Goal: Information Seeking & Learning: Compare options

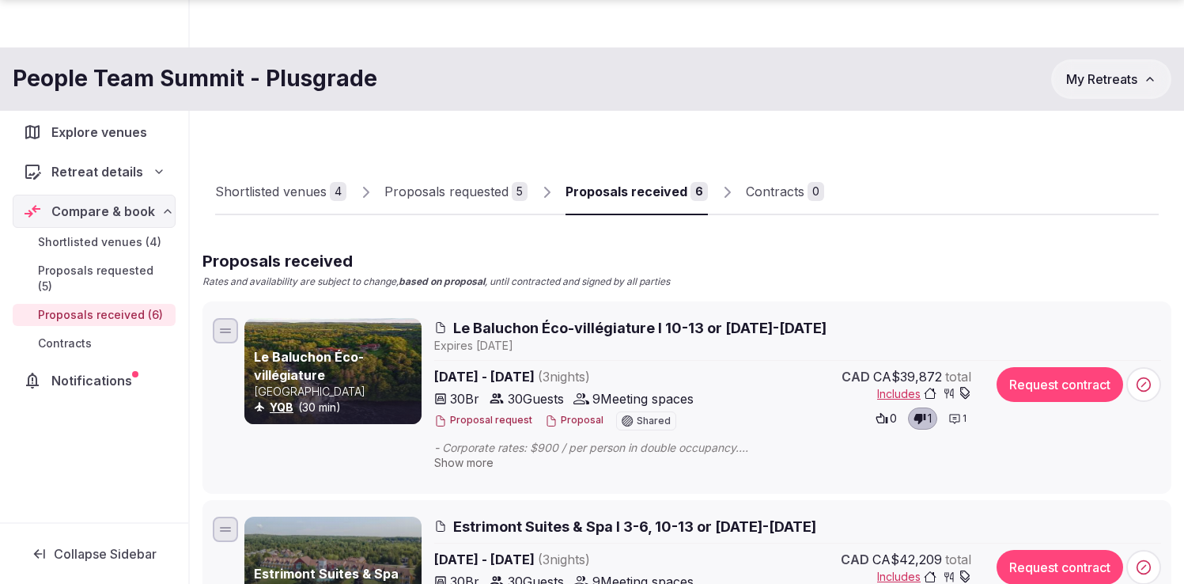
scroll to position [736, 0]
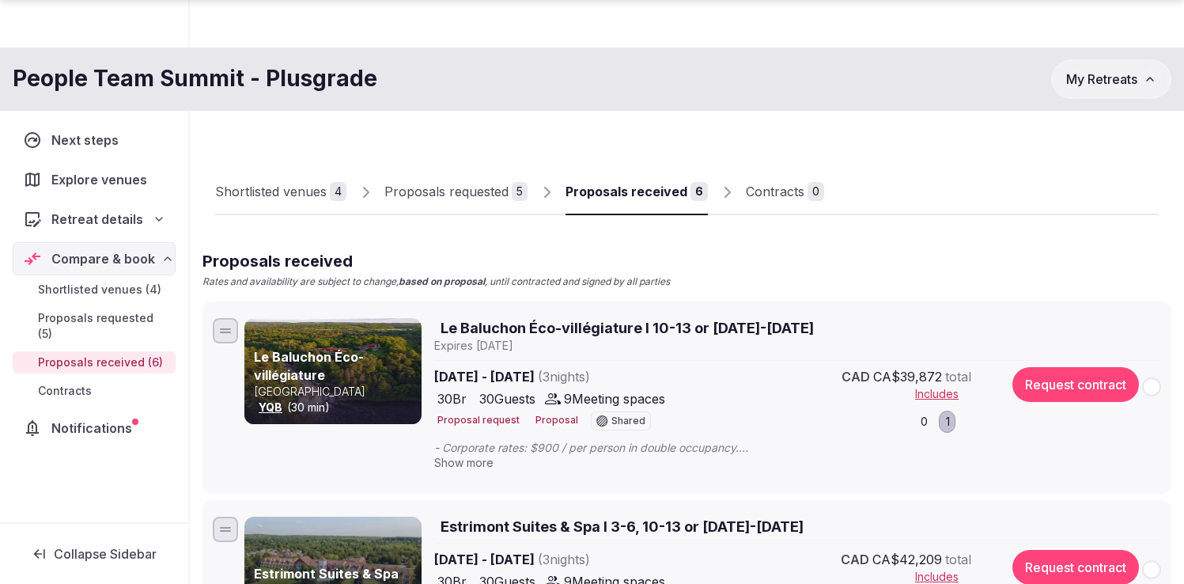
scroll to position [736, 0]
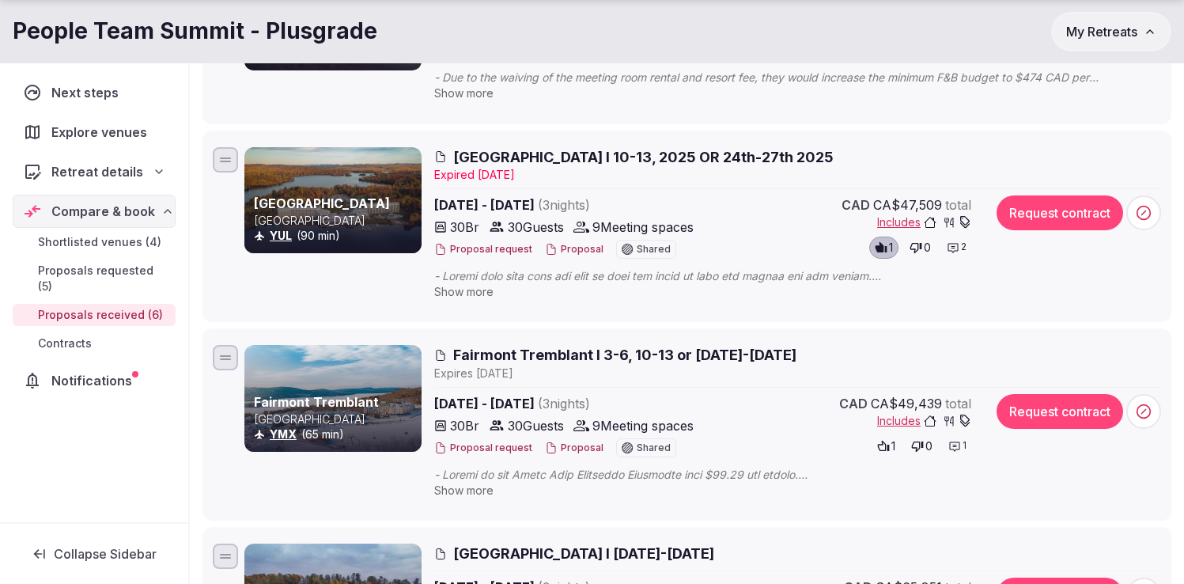
click at [89, 307] on span "Proposals received (6)" at bounding box center [100, 315] width 125 height 16
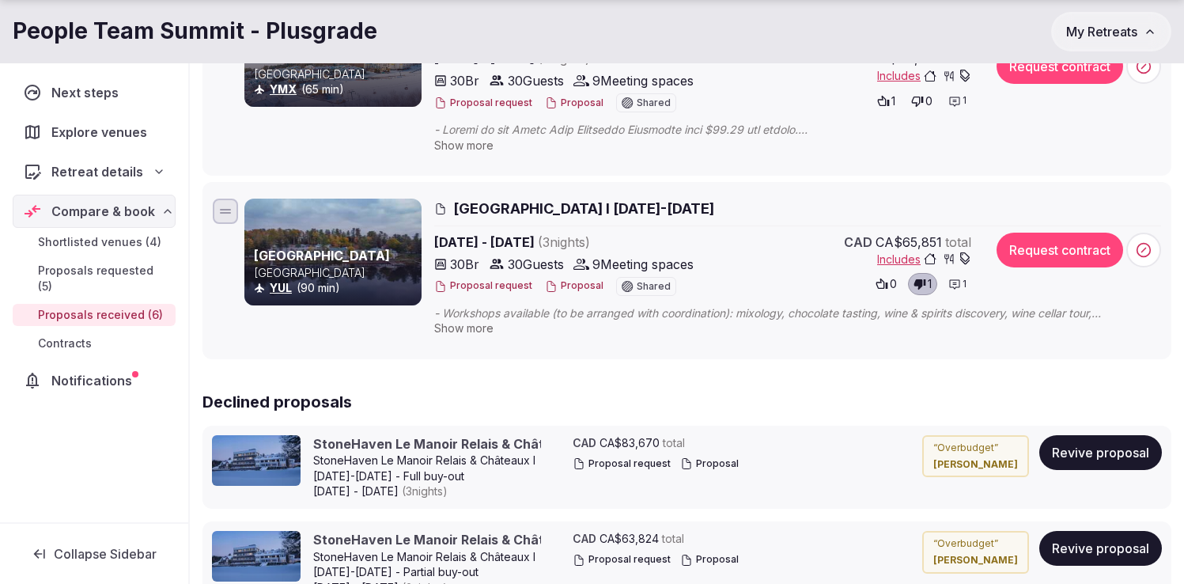
scroll to position [1084, 0]
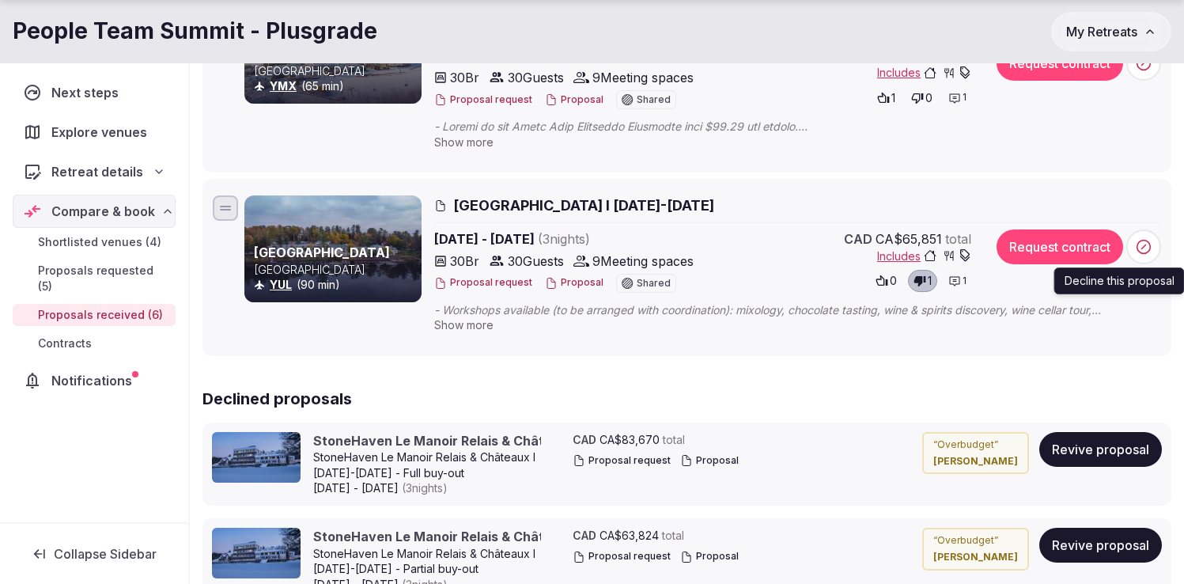
click at [1149, 252] on icon at bounding box center [1144, 247] width 16 height 16
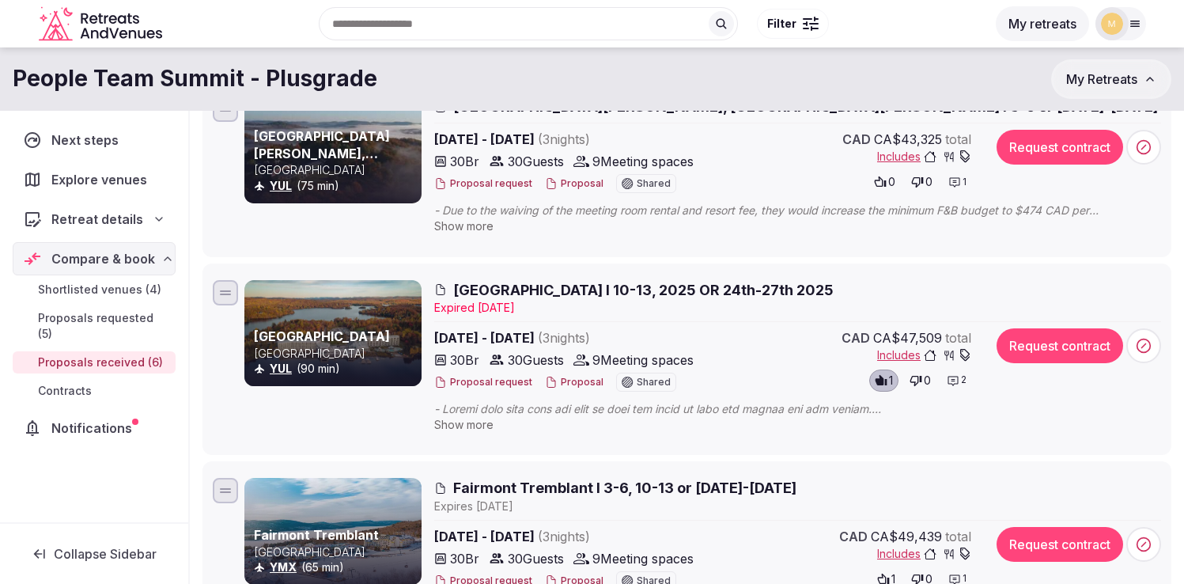
scroll to position [599, 0]
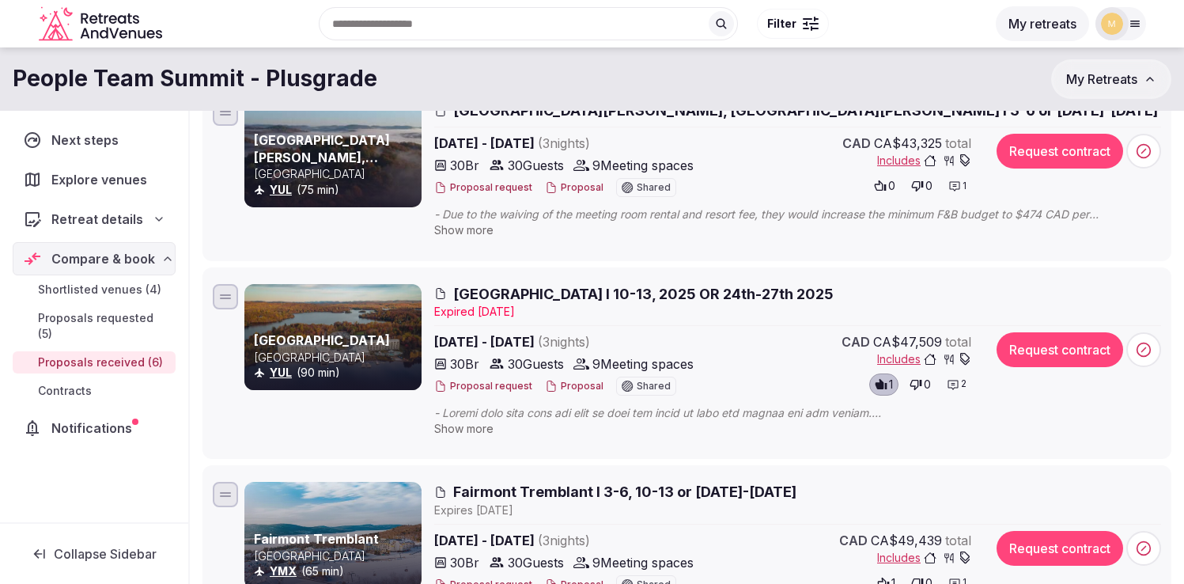
click at [475, 426] on span "Show more" at bounding box center [463, 428] width 59 height 13
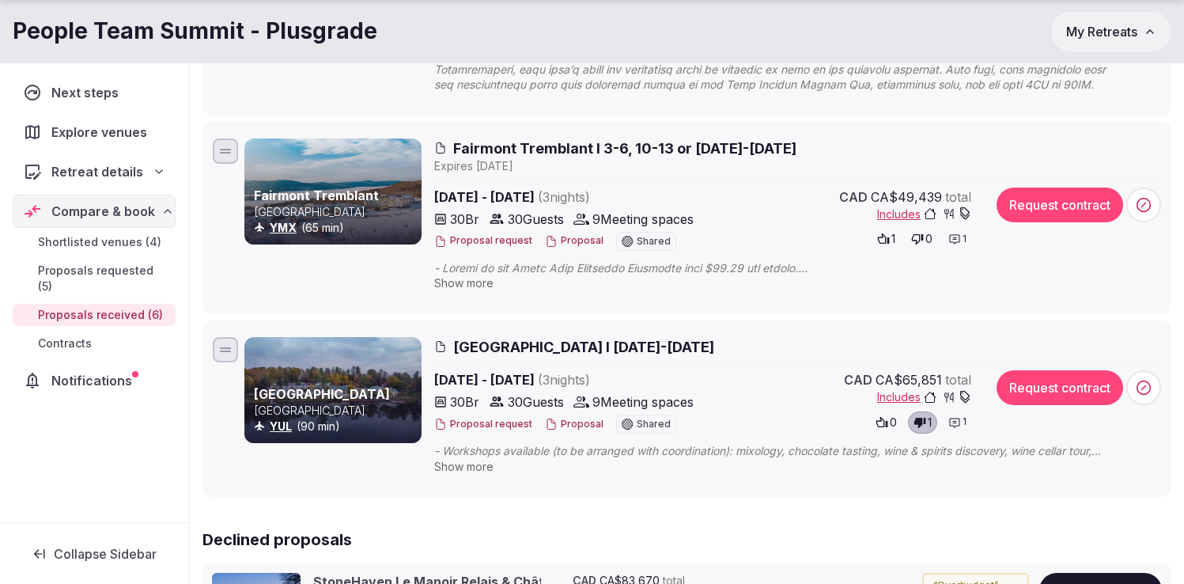
scroll to position [1921, 0]
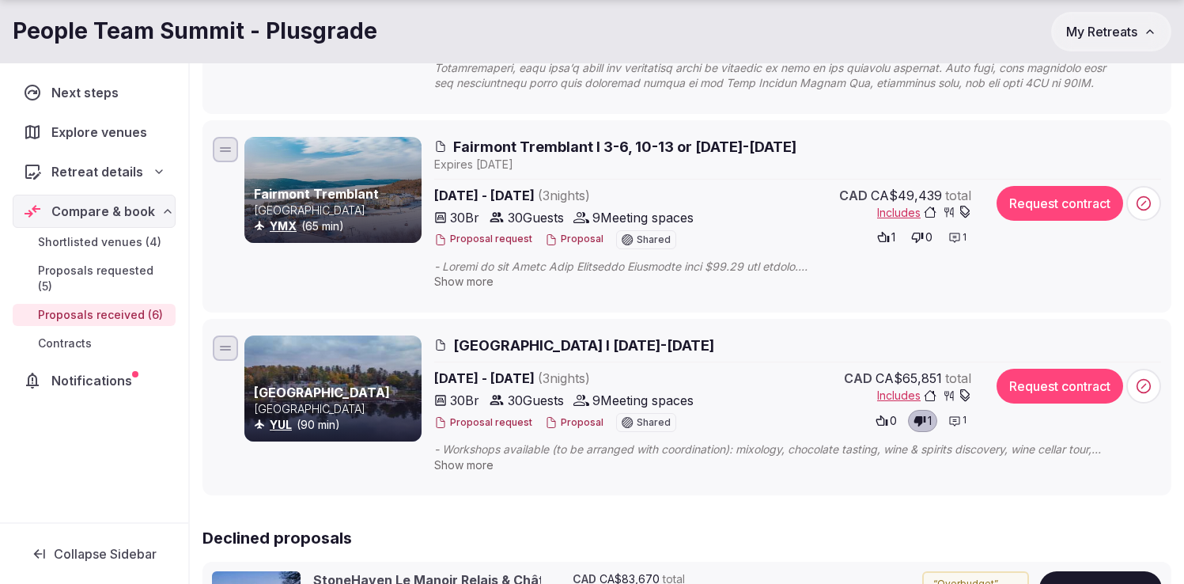
click at [468, 275] on span "Show more" at bounding box center [463, 281] width 59 height 13
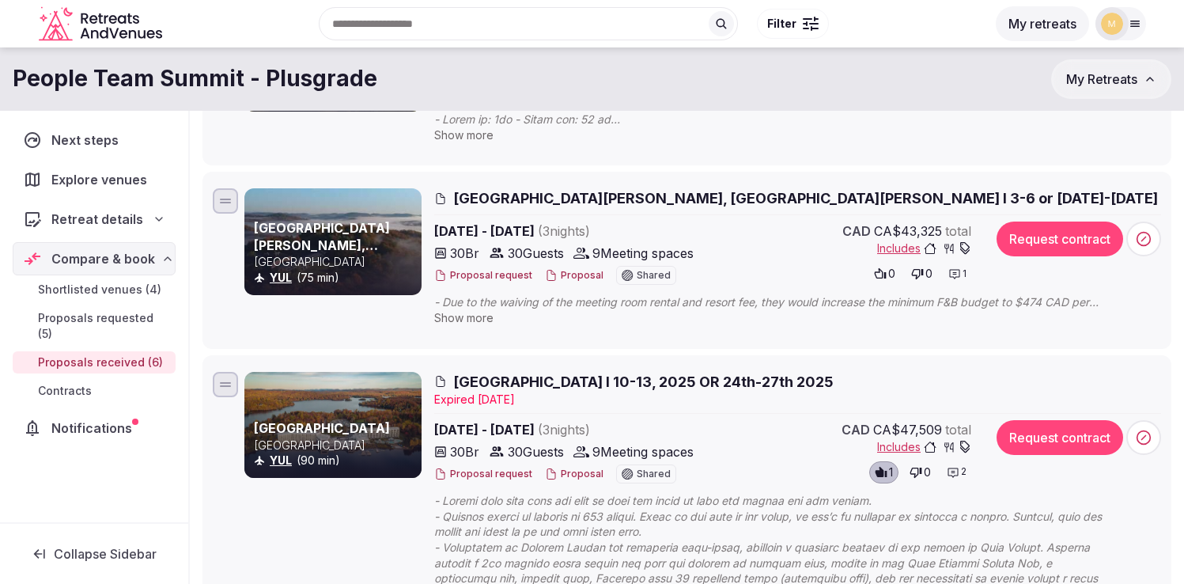
scroll to position [490, 0]
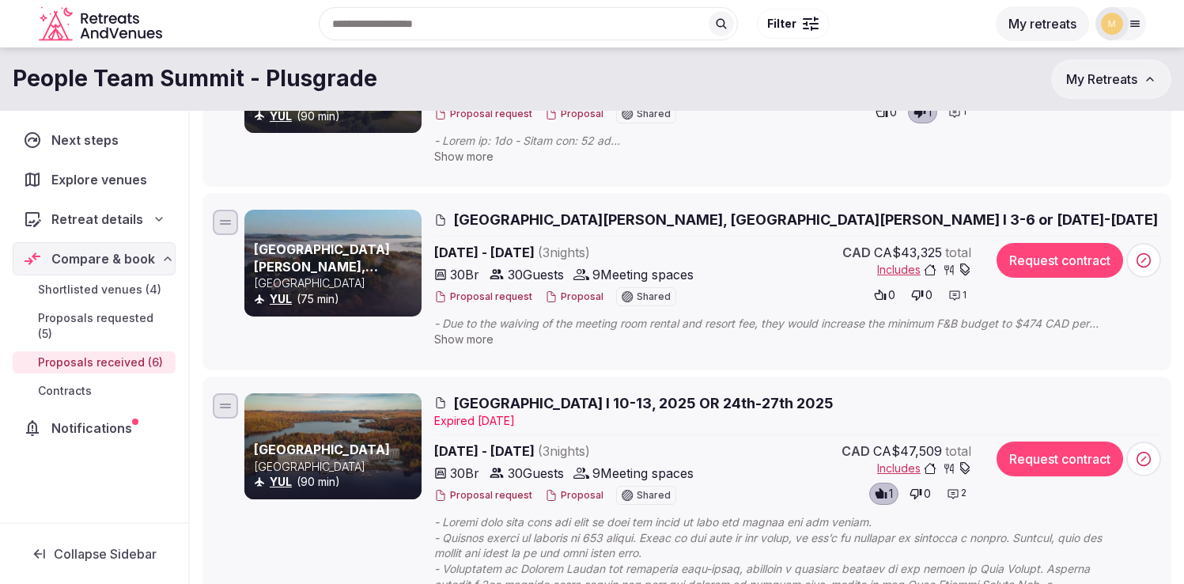
click at [467, 345] on span "Show more" at bounding box center [463, 338] width 59 height 13
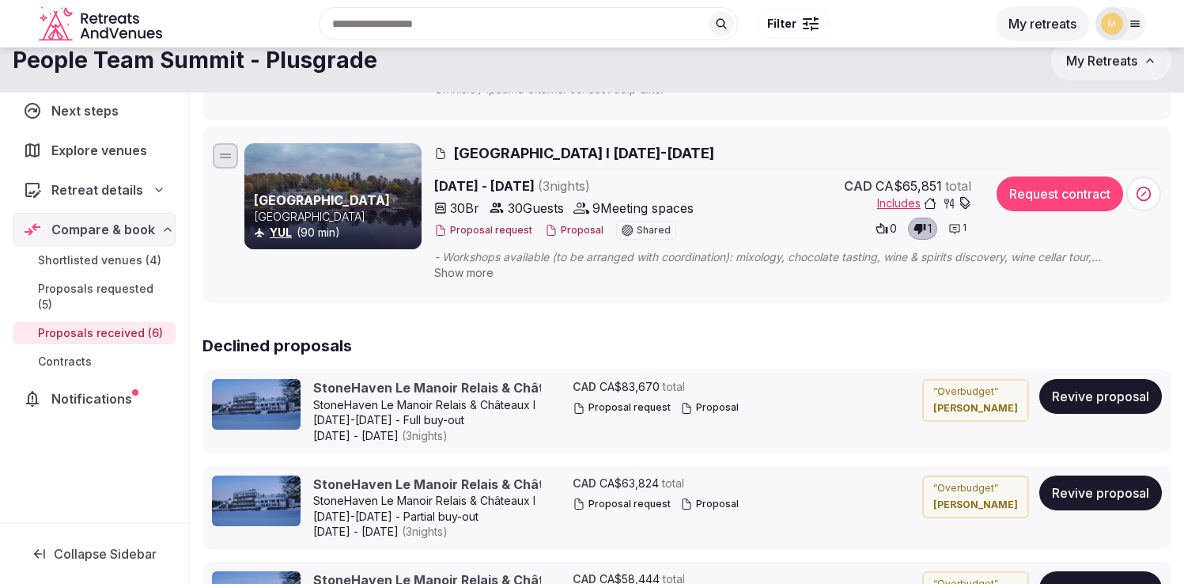
scroll to position [2372, 0]
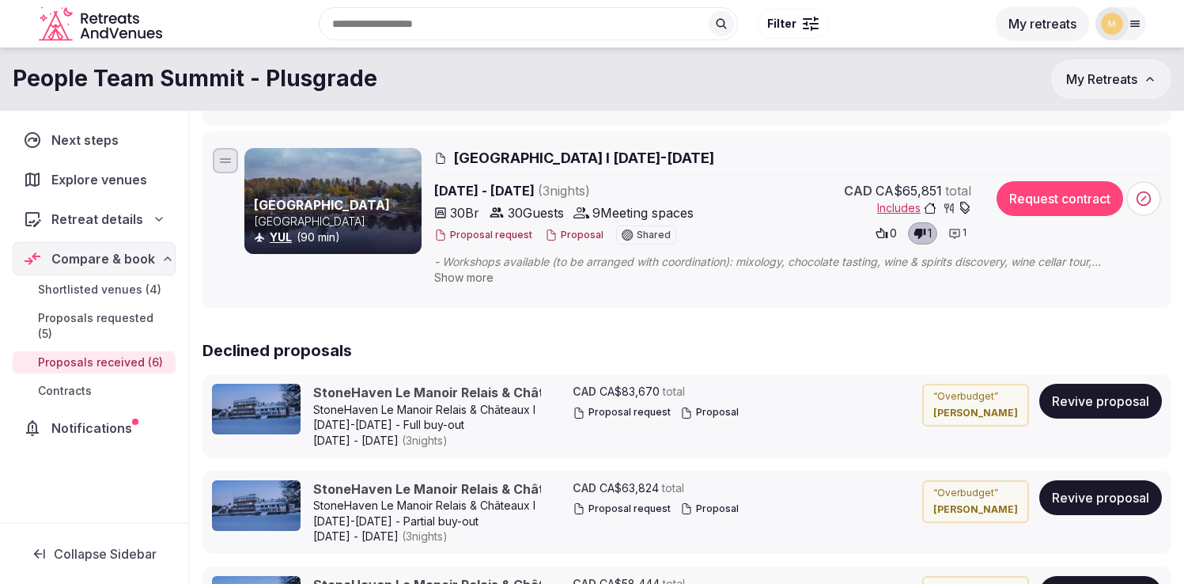
click at [449, 271] on span "Show more" at bounding box center [463, 277] width 59 height 13
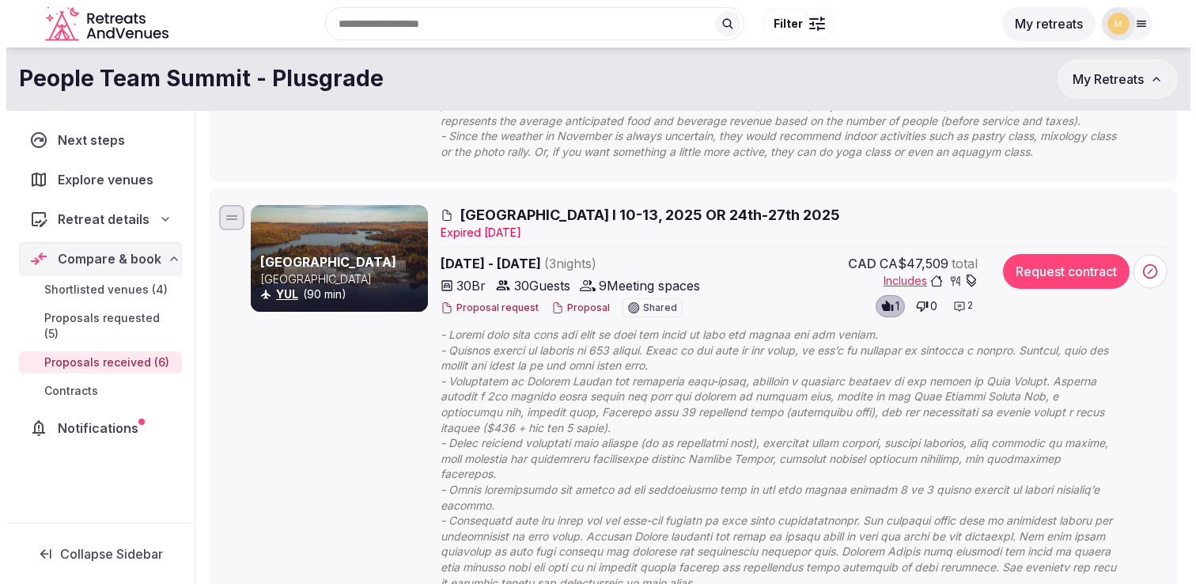
scroll to position [722, 0]
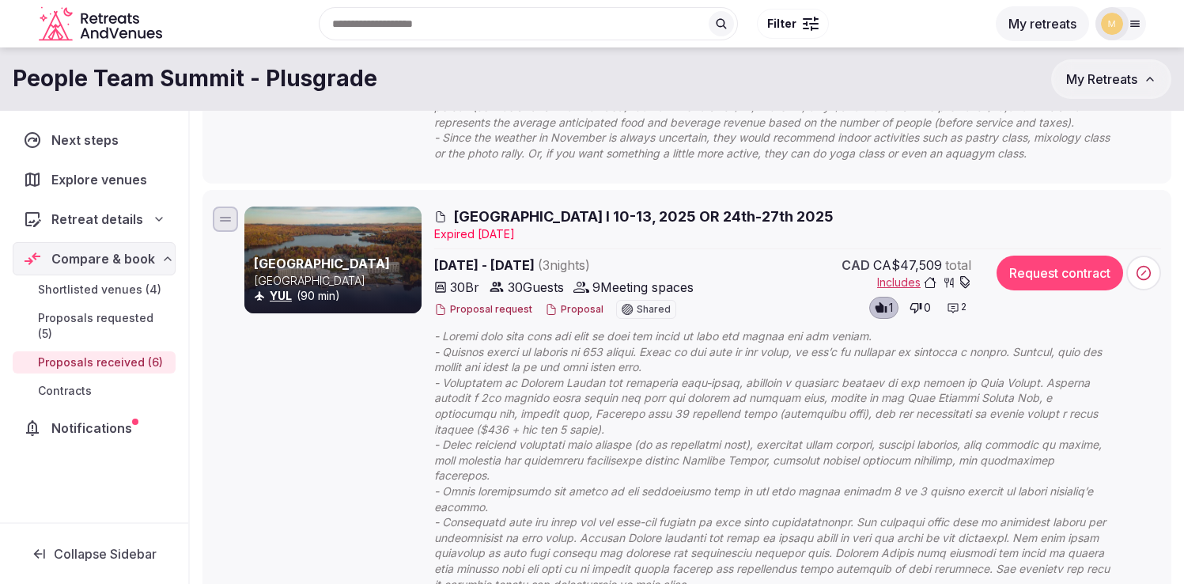
click at [959, 308] on div "2" at bounding box center [956, 308] width 29 height 22
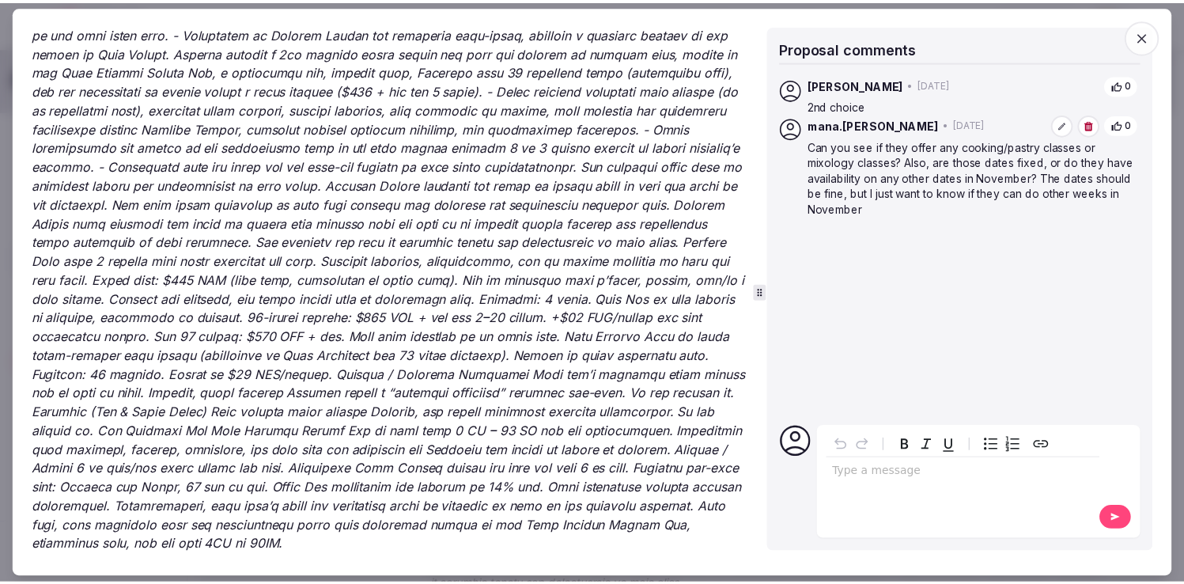
scroll to position [3246, 0]
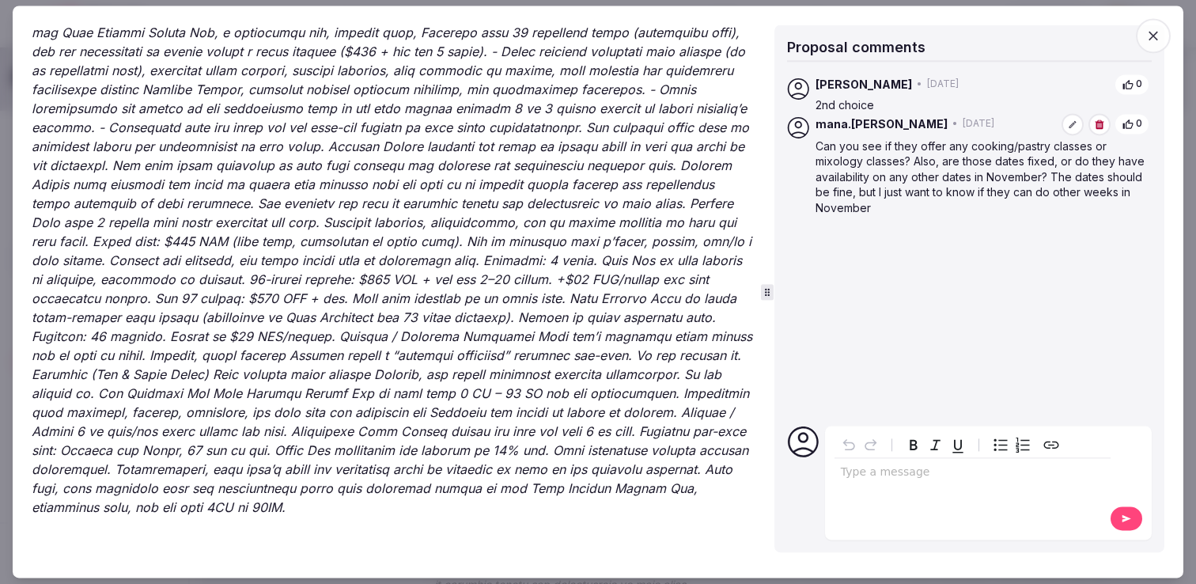
click at [1155, 40] on icon "button" at bounding box center [1153, 36] width 16 height 16
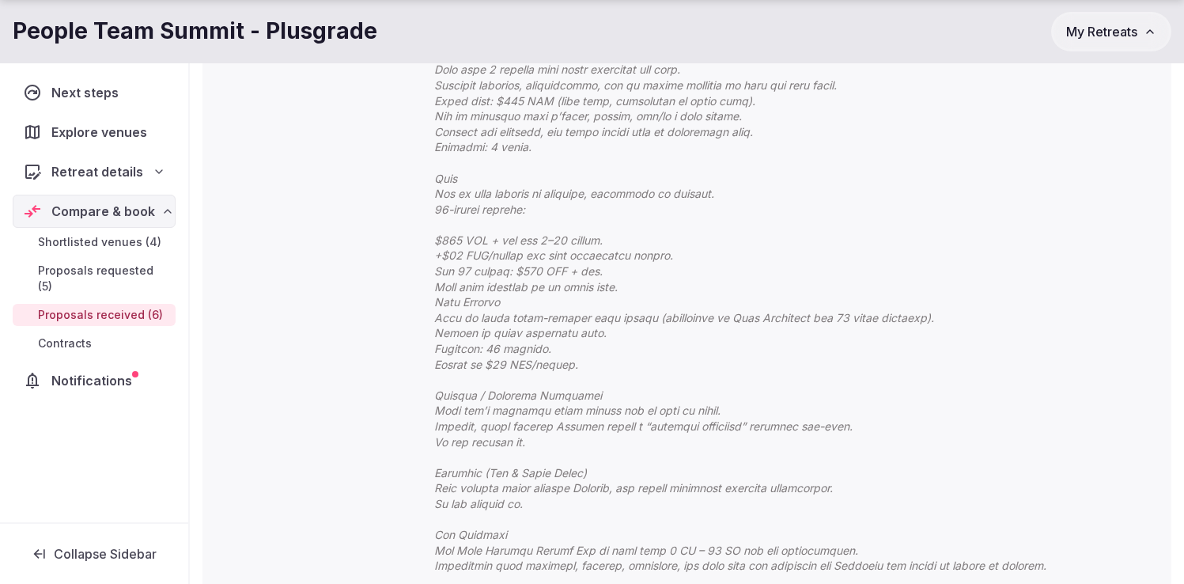
scroll to position [1289, 0]
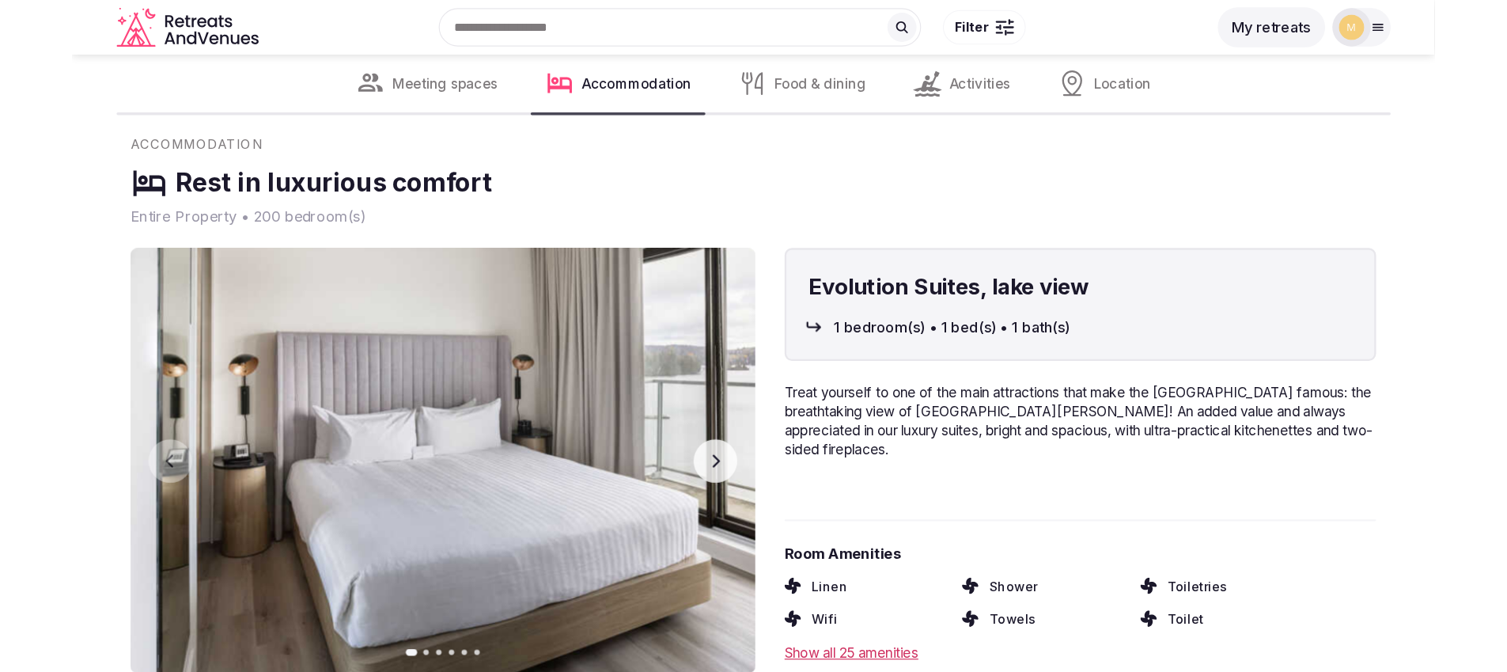
scroll to position [2607, 0]
